Goal: Task Accomplishment & Management: Manage account settings

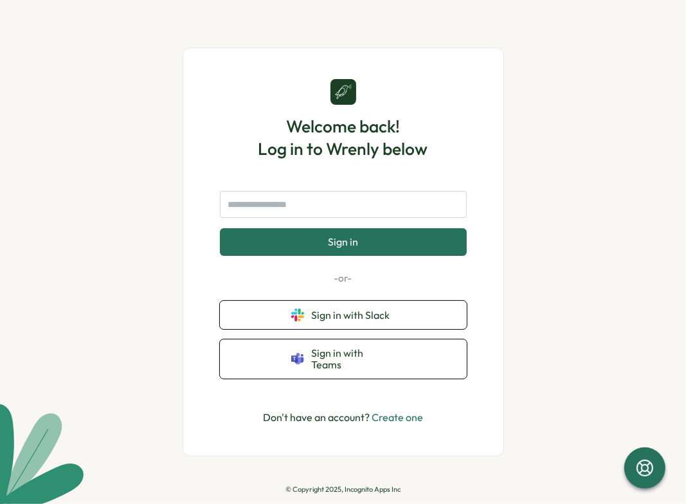
click at [562, 89] on div "Welcome back! Log in to Wrenly below Sign in -or- Sign in with Slack Sign in wi…" at bounding box center [343, 252] width 686 height 504
click at [332, 211] on input "text" at bounding box center [343, 204] width 247 height 27
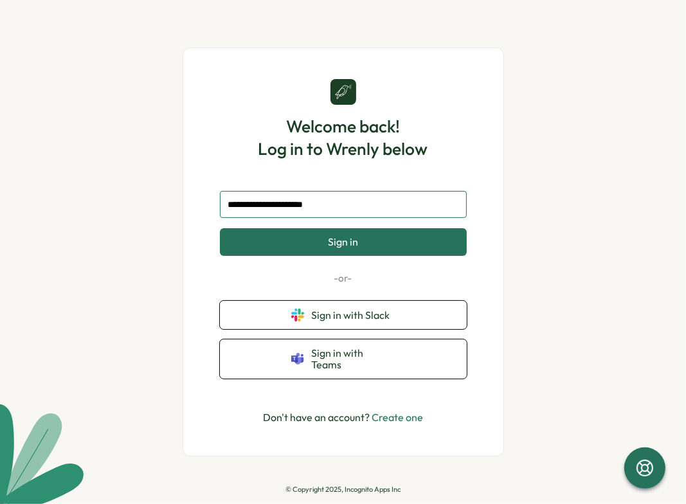
type input "**********"
click at [220, 228] on button "Sign in" at bounding box center [343, 241] width 247 height 27
